Goal: Task Accomplishment & Management: Contribute content

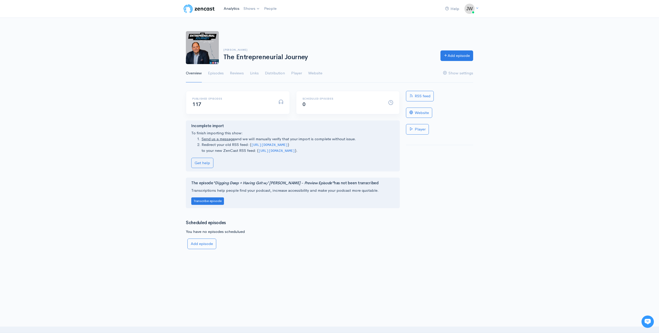
click at [233, 7] on link "Analytics" at bounding box center [232, 8] width 20 height 11
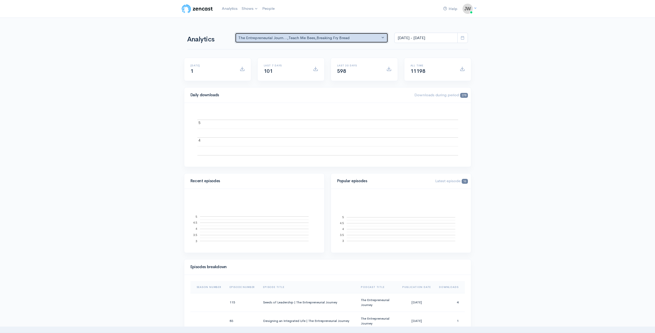
click at [339, 36] on div "The Entrepreneurial Journ... , Teach Me Bees , Breaking Fry Bread" at bounding box center [309, 38] width 142 height 6
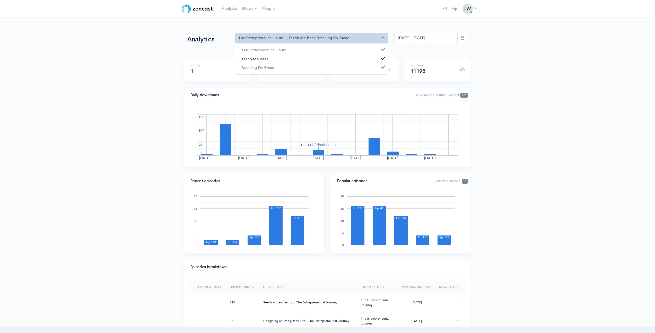
click at [380, 57] on link "Teach Me Bees" at bounding box center [311, 58] width 153 height 9
click at [384, 67] on span at bounding box center [383, 67] width 2 height 4
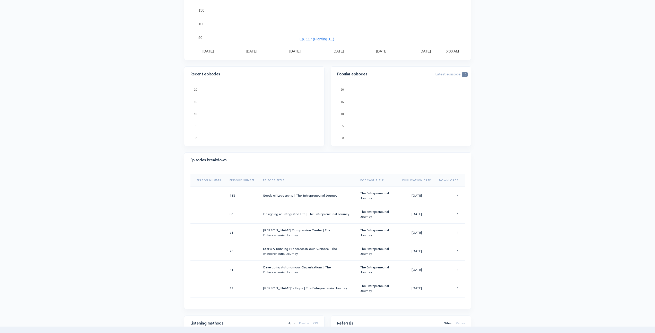
scroll to position [135, 0]
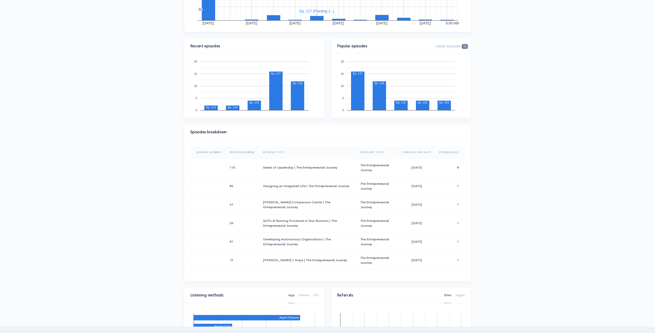
click at [247, 151] on th "Episode Number" at bounding box center [241, 152] width 33 height 12
click at [255, 149] on th "Episode Number" at bounding box center [243, 152] width 37 height 12
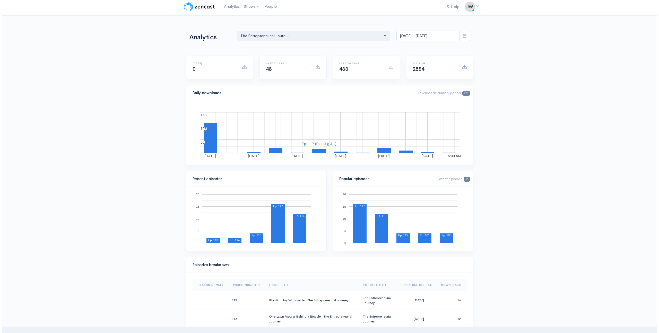
scroll to position [0, 0]
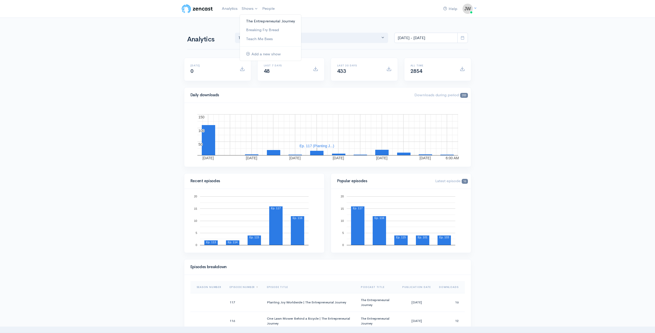
click at [254, 22] on link "The Entrepreneurial Journey" at bounding box center [270, 21] width 61 height 9
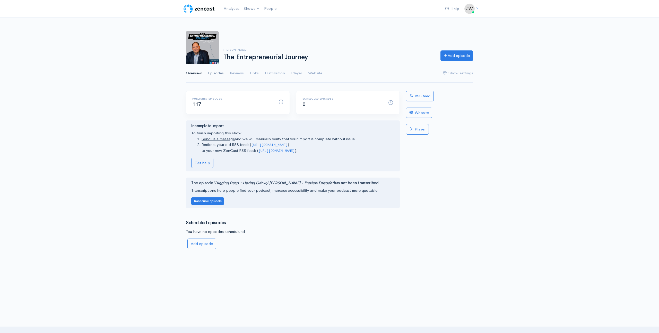
click at [217, 70] on link "Episodes" at bounding box center [216, 73] width 16 height 19
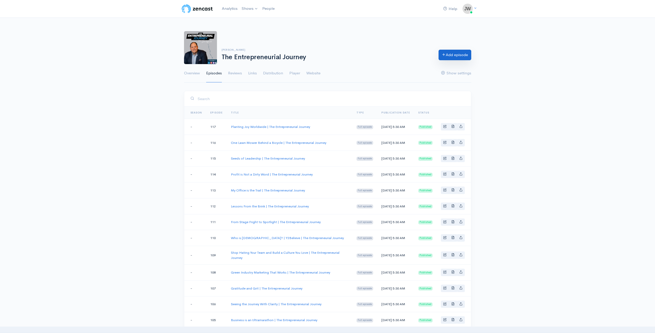
click at [457, 58] on link "Add episode" at bounding box center [455, 55] width 33 height 11
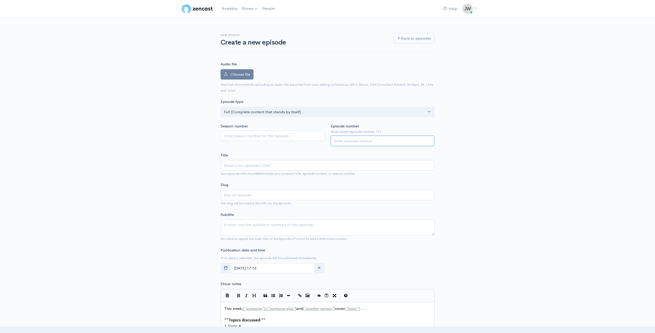
click at [360, 143] on input "Episode number" at bounding box center [383, 141] width 104 height 11
type input "118"
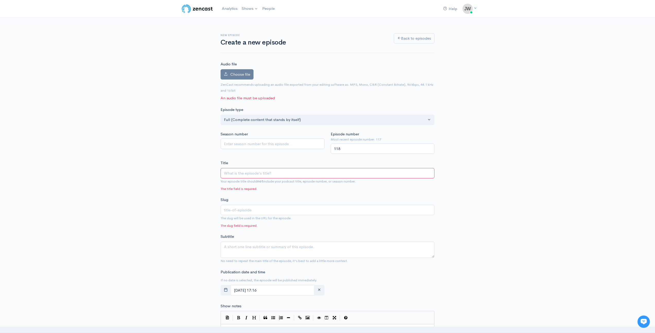
click at [251, 172] on input "Title" at bounding box center [328, 173] width 214 height 11
click at [242, 172] on input "Title" at bounding box center [328, 173] width 214 height 11
paste input "Maximizing Business Exits | The Entrepreneurial Journey"
type input "Maximizing Business Exits | The Entrepreneurial Journey"
type input "maximizing-business-exits-the-entrepreneurial-journey"
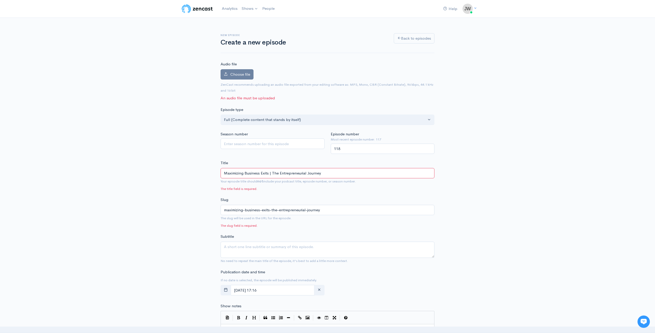
type input "Maximizing Business Exits | The Entrepreneurial Journey"
click at [176, 174] on div "New episode Create a new episode Back to episodes Audio file Choose file 0 ZenC…" at bounding box center [327, 300] width 655 height 564
click at [181, 189] on div "New episode Create a new episode Back to episodes Audio file Choose file 0 ZenC…" at bounding box center [327, 300] width 293 height 564
click at [241, 77] on label "Choose file" at bounding box center [237, 74] width 33 height 11
click at [0, 0] on input "Choose file" at bounding box center [0, 0] width 0 height 0
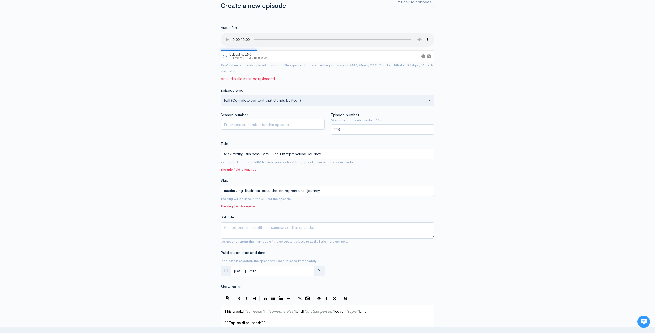
scroll to position [102, 0]
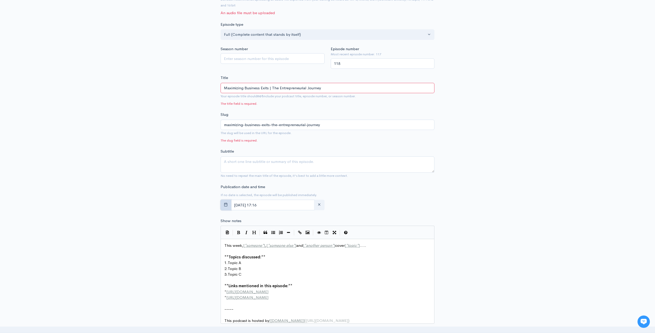
click at [227, 206] on icon "button" at bounding box center [226, 205] width 4 height 4
click at [280, 268] on span "25" at bounding box center [281, 267] width 10 height 10
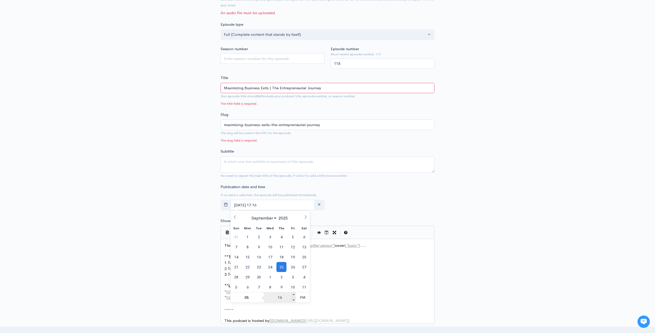
drag, startPoint x: 285, startPoint y: 297, endPoint x: 271, endPoint y: 295, distance: 13.6
click at [274, 297] on input "16" at bounding box center [280, 297] width 32 height 10
type input "[DATE] 17:11"
type input "1"
type input "30"
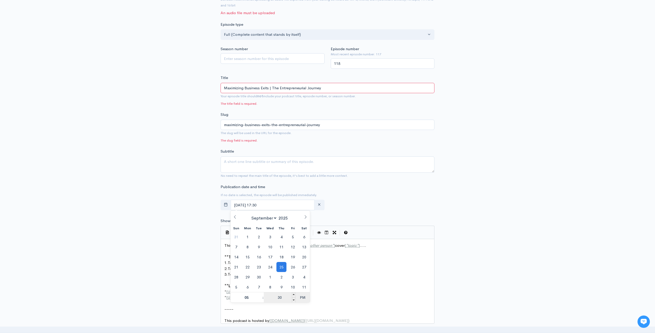
type input "[DATE] 05:30"
click at [196, 272] on div "New episode Create a new episode Back to episodes Audio file 31 Uploading: 31% …" at bounding box center [327, 205] width 293 height 581
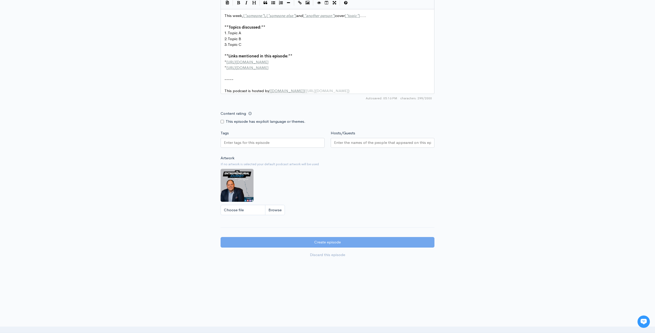
scroll to position [2, 0]
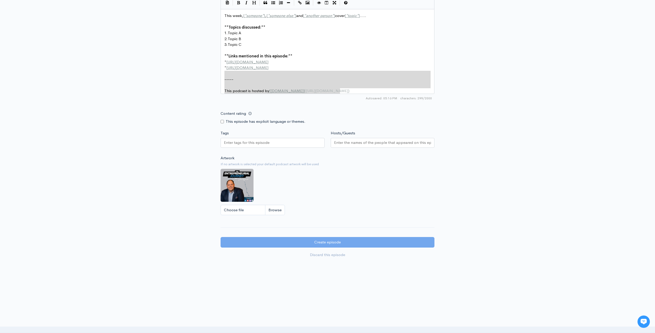
type textarea "This week, [*someone*], [*someone else*] and [*another person*] cover [*topic*]…"
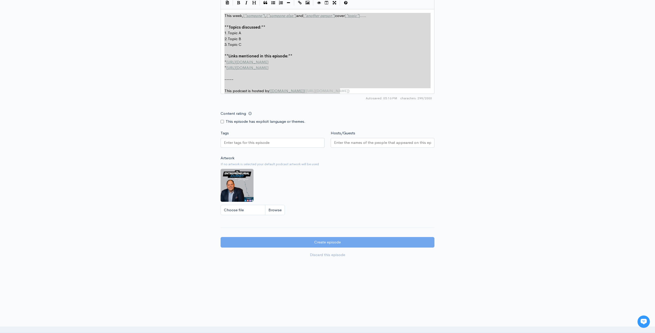
drag, startPoint x: 358, startPoint y: 85, endPoint x: 89, endPoint y: -10, distance: 285.8
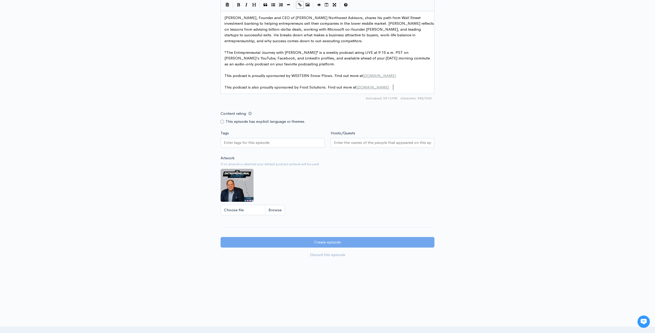
scroll to position [330, 0]
click at [351, 142] on input "Hosts/Guests" at bounding box center [382, 143] width 97 height 6
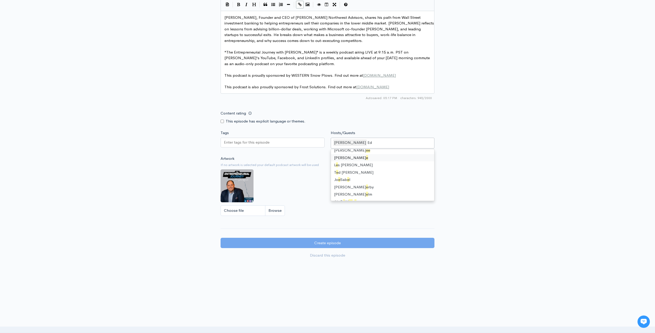
scroll to position [0, 0]
type input "[PERSON_NAME]"
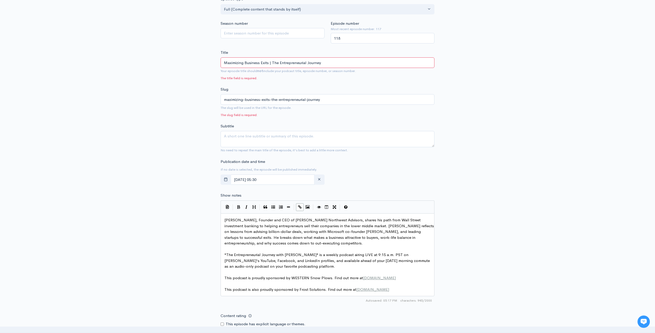
scroll to position [147, 0]
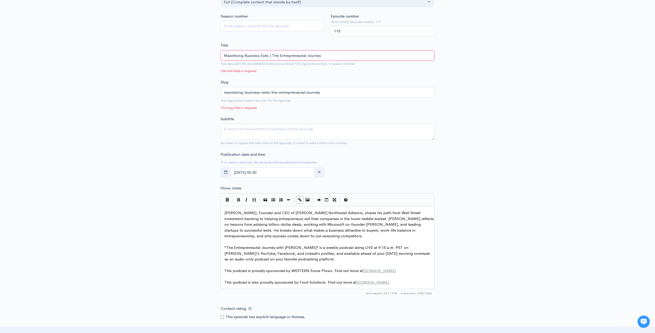
click at [332, 58] on input "Maximizing Business Exits | The Entrepreneurial Journey" at bounding box center [328, 55] width 214 height 11
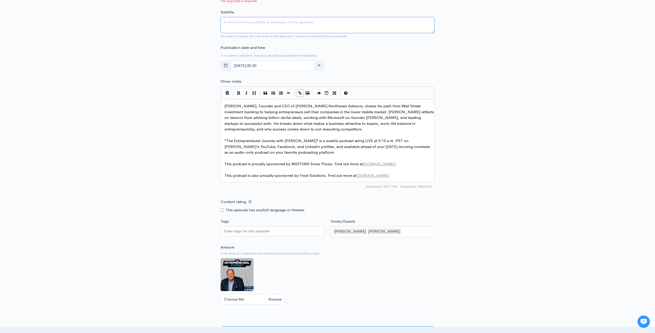
scroll to position [343, 0]
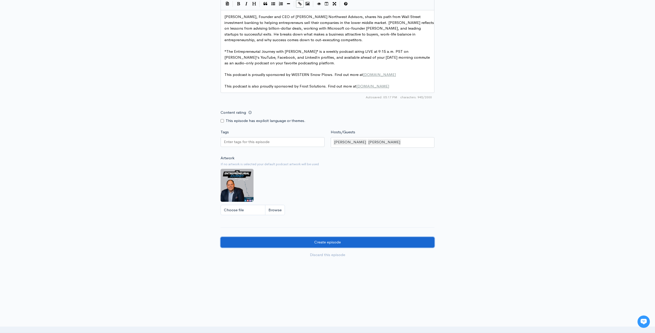
click at [349, 243] on input "Create episode" at bounding box center [328, 242] width 214 height 11
